Goal: Information Seeking & Learning: Find specific fact

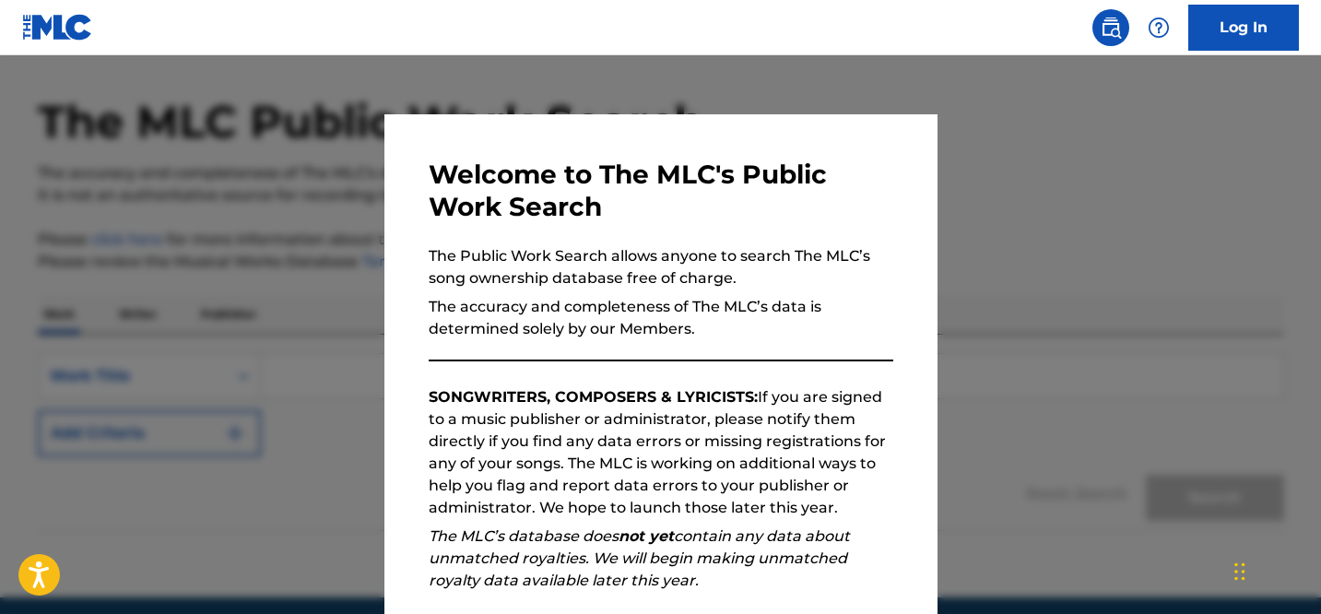
scroll to position [129, 0]
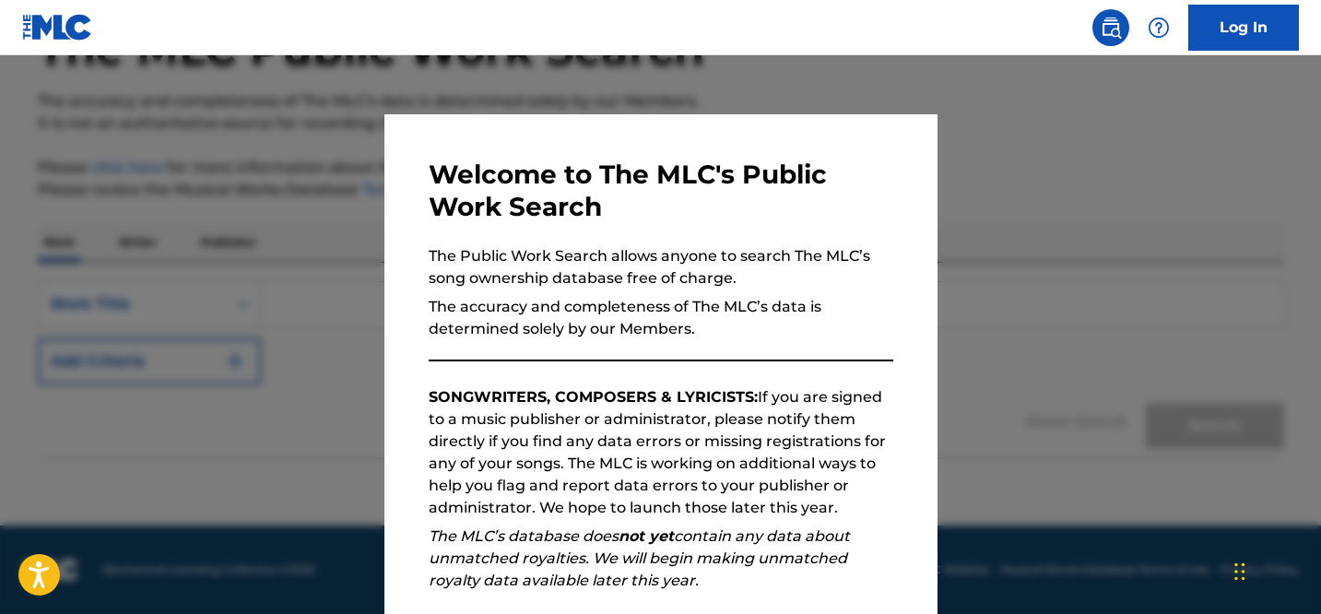
click at [817, 346] on div "Welcome to The MLC's Public Work Search The Public Work Search allows anyone to…" at bounding box center [661, 479] width 465 height 641
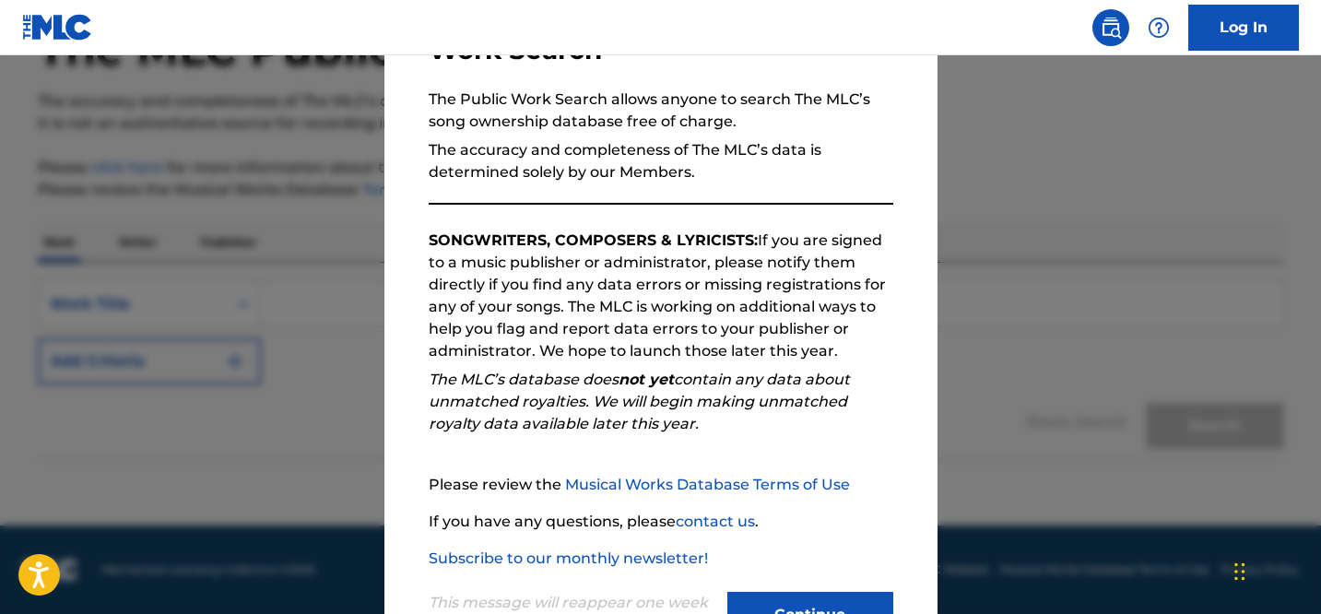
scroll to position [230, 0]
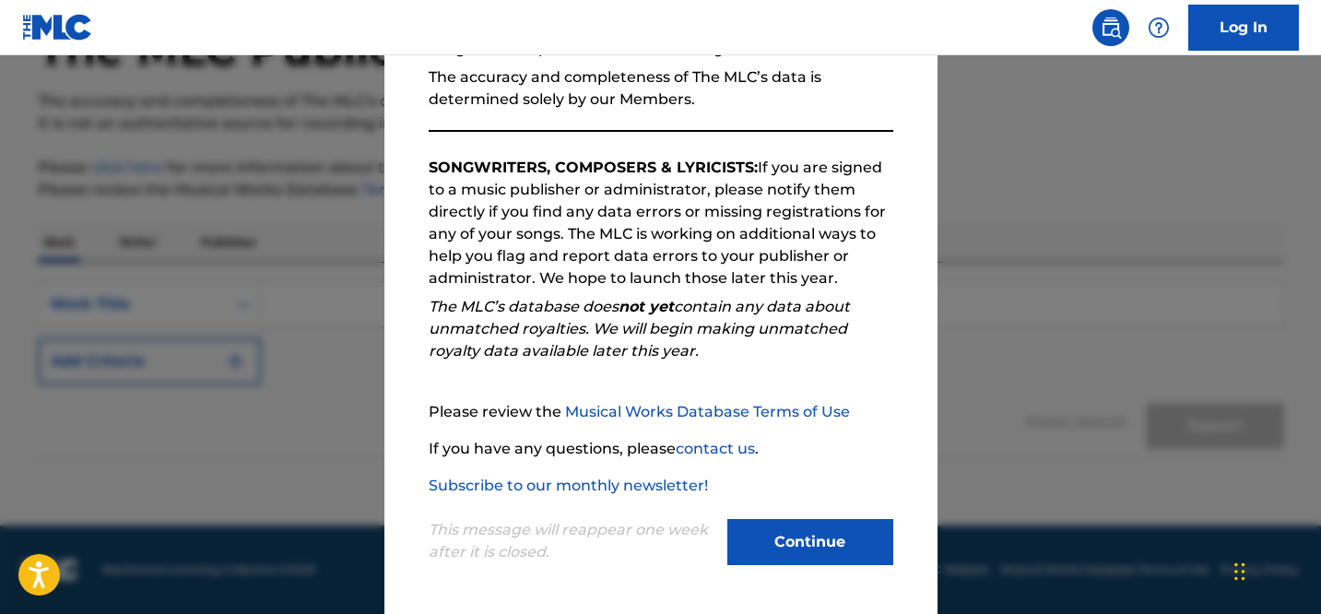
click at [809, 541] on button "Continue" at bounding box center [810, 542] width 166 height 46
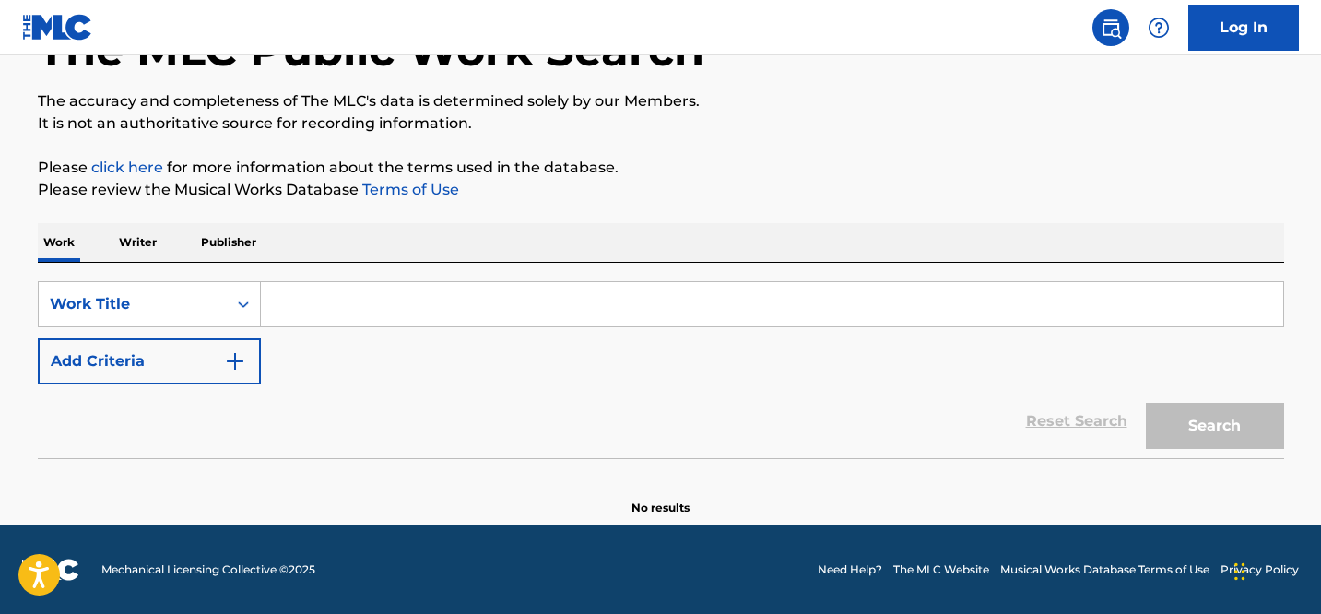
click at [411, 302] on input "Search Form" at bounding box center [772, 304] width 1022 height 44
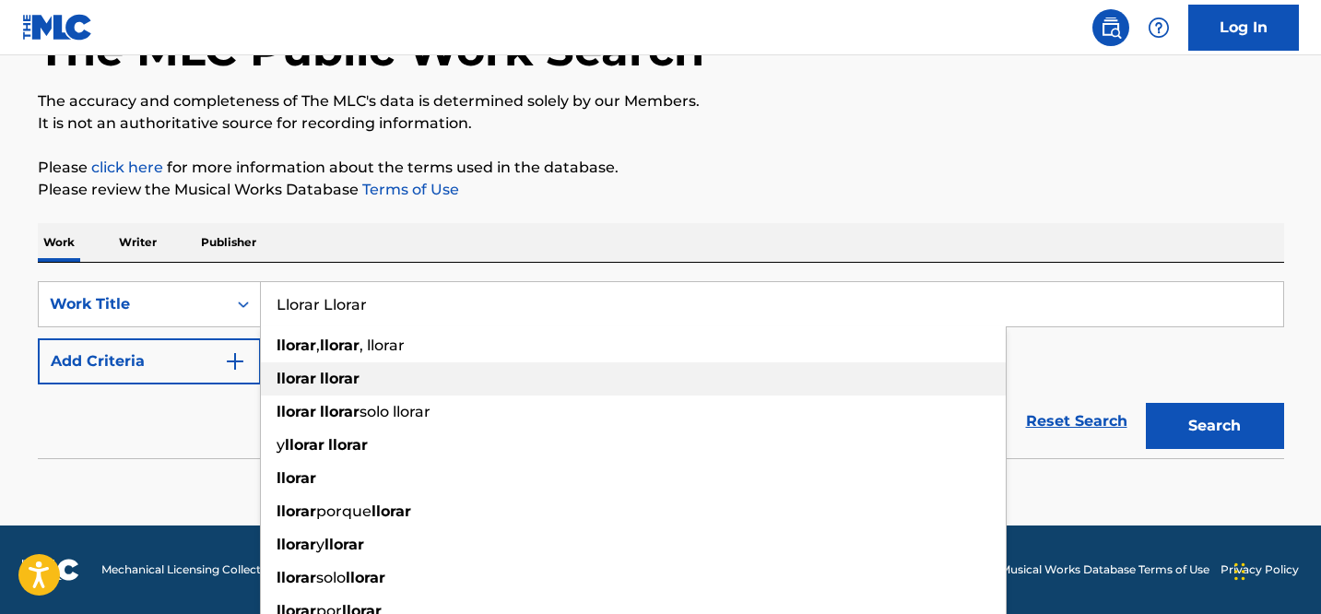
type input "Llorar Llorar"
click at [343, 382] on strong "llorar" at bounding box center [340, 379] width 40 height 18
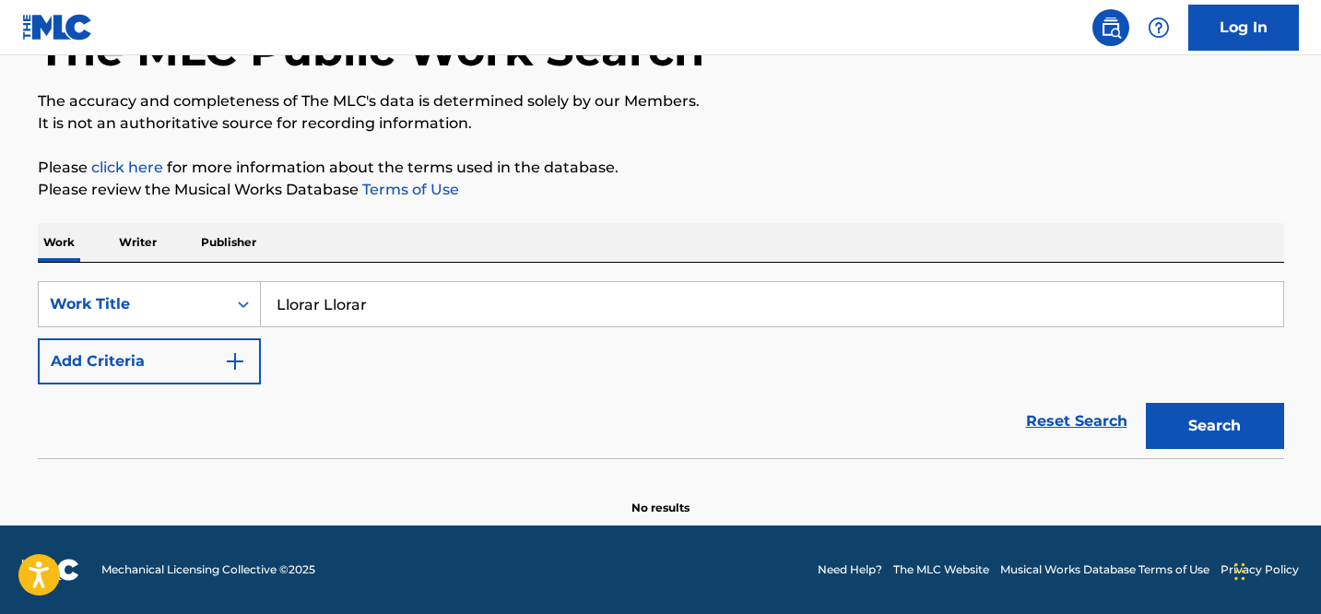
click at [539, 308] on input "Llorar Llorar" at bounding box center [772, 304] width 1022 height 44
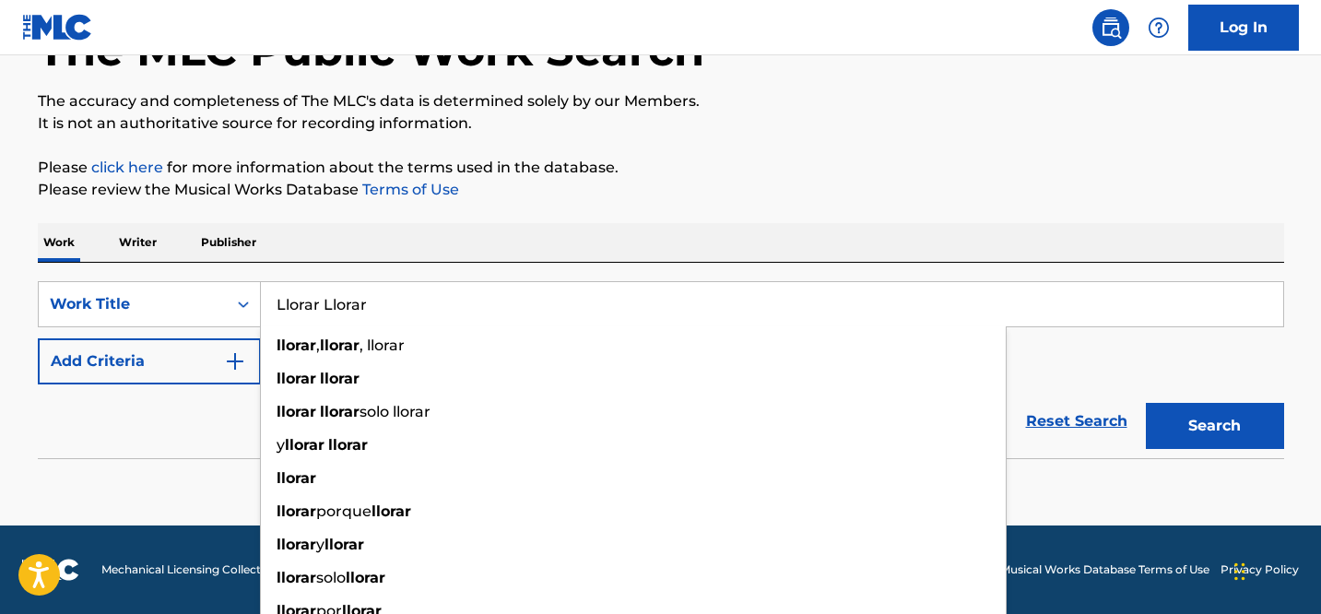
click at [413, 281] on div "Llorar Llorar llorar , llorar , llorar llorar llorar llorar llorar solo llorar …" at bounding box center [772, 304] width 1023 height 46
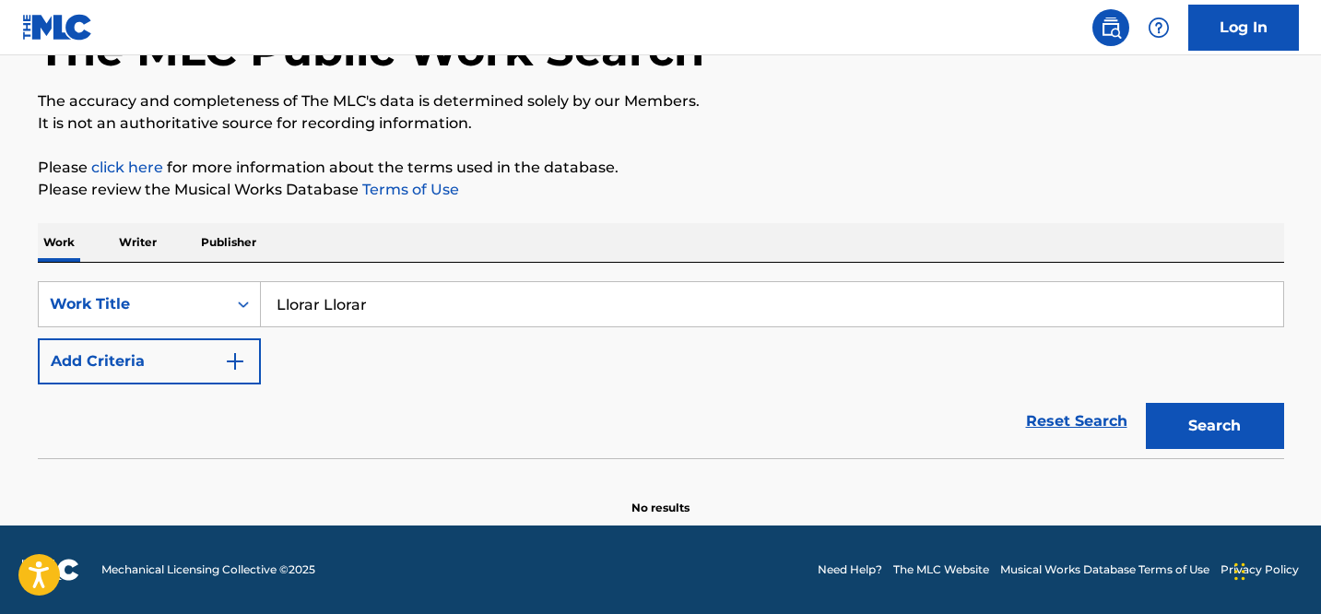
click at [322, 310] on input "Llorar Llorar" at bounding box center [772, 304] width 1022 height 44
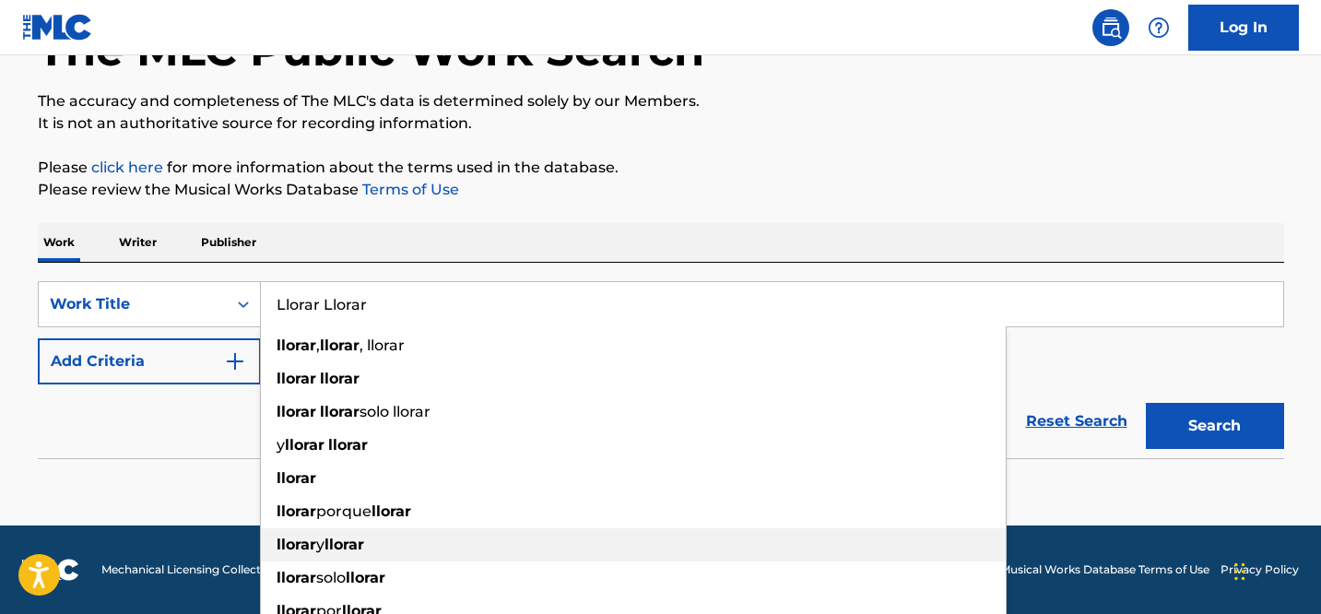
click at [343, 543] on strong "llorar" at bounding box center [344, 545] width 40 height 18
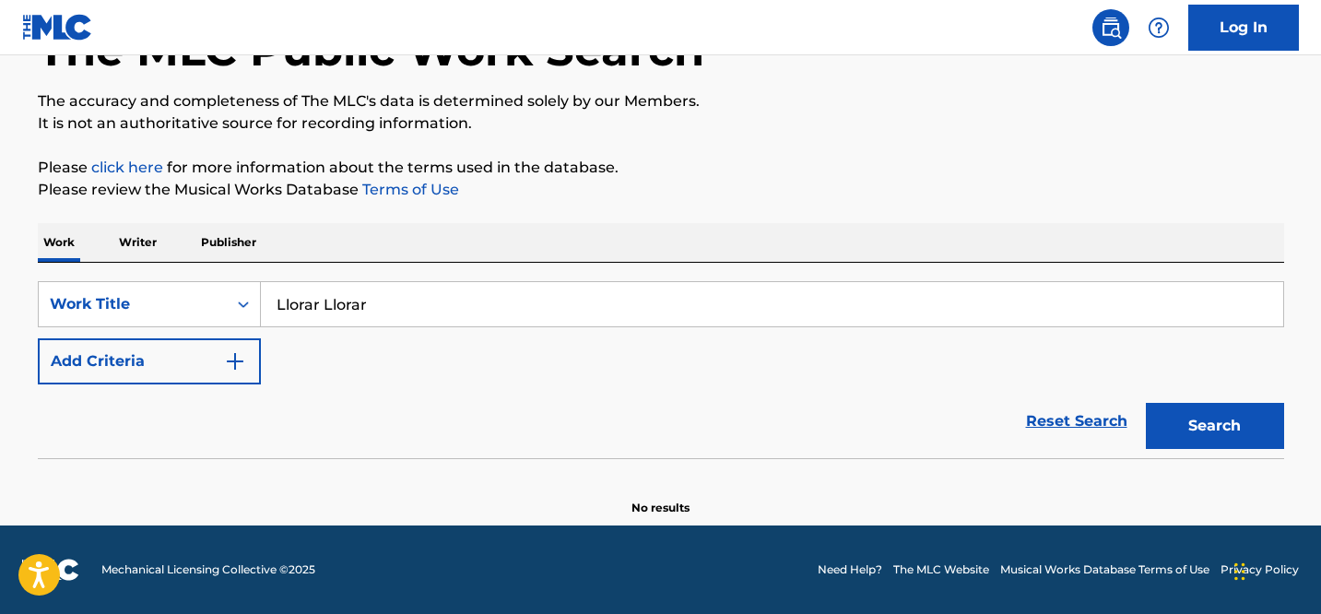
click at [691, 238] on div "Work Writer Publisher" at bounding box center [661, 242] width 1246 height 39
click at [1198, 426] on button "Search" at bounding box center [1215, 426] width 138 height 46
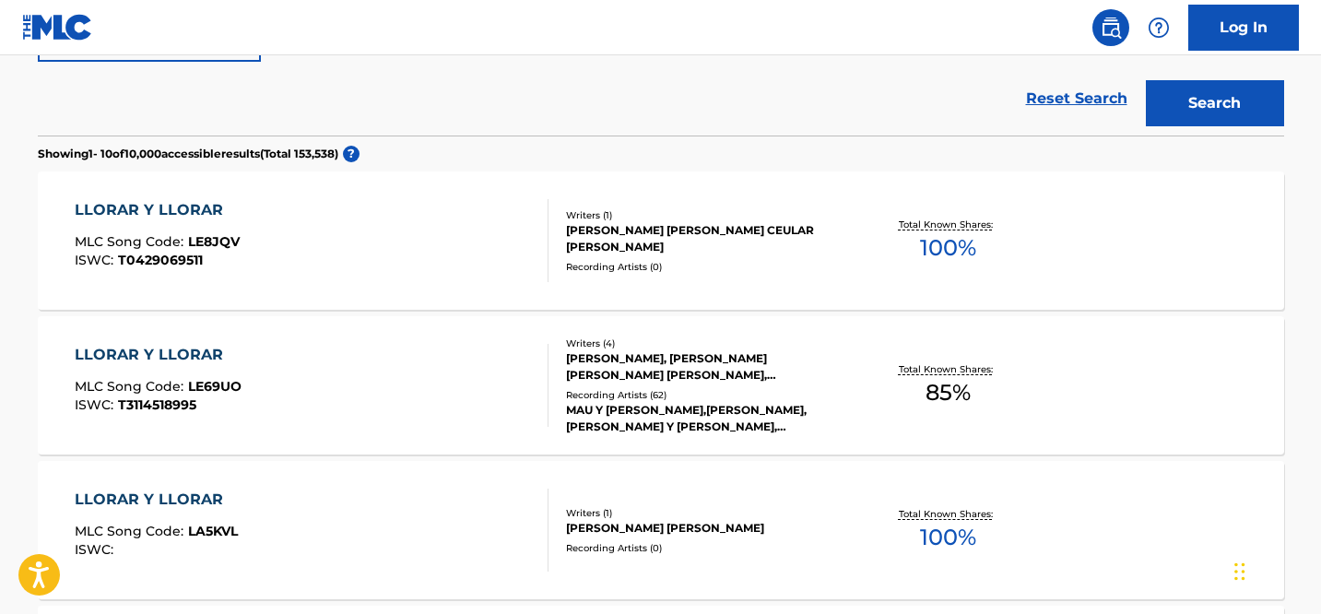
scroll to position [499, 0]
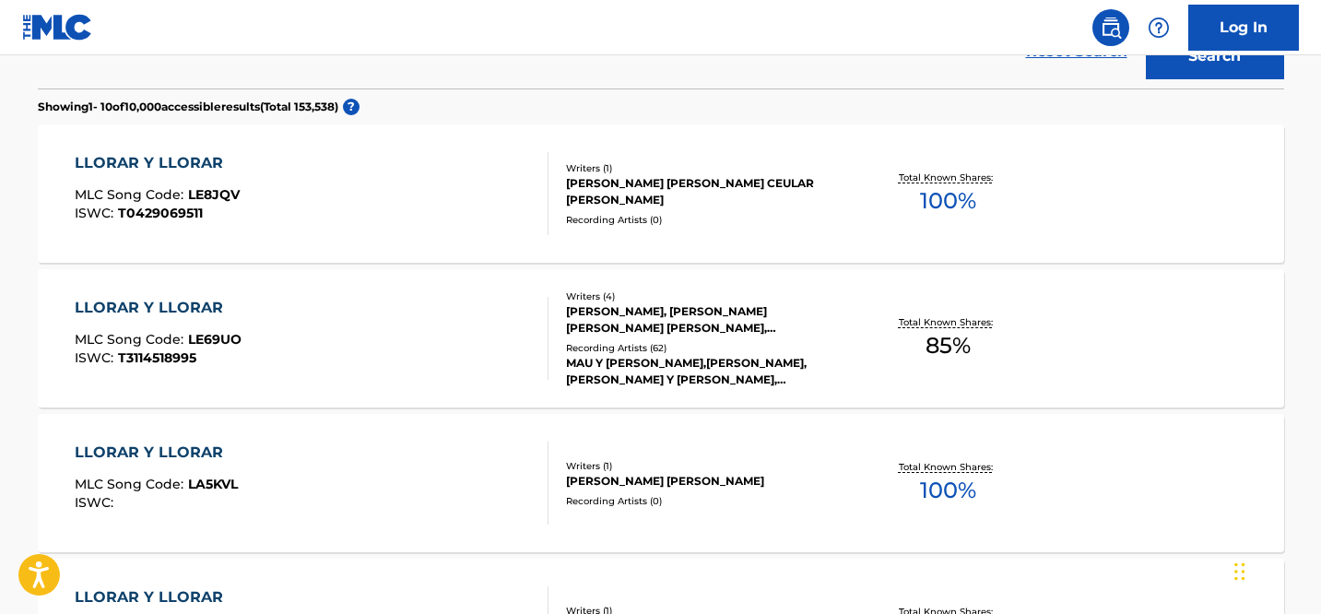
click at [200, 301] on div "LLORAR Y LLORAR" at bounding box center [158, 308] width 167 height 22
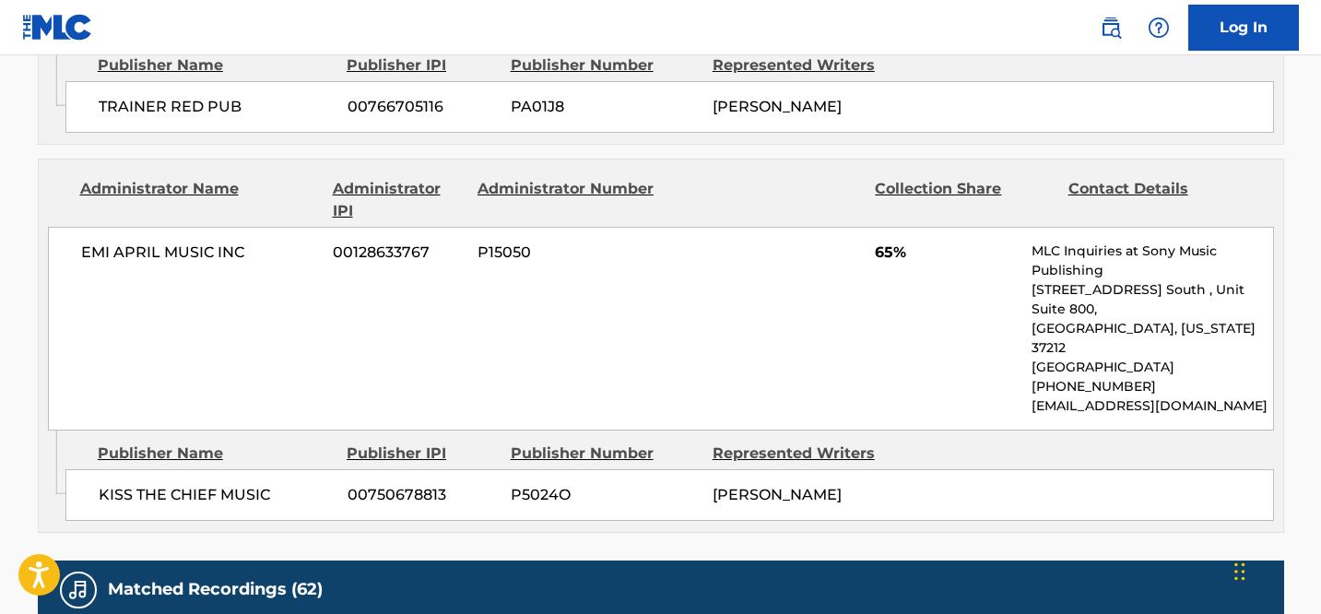
scroll to position [1448, 0]
